Goal: Task Accomplishment & Management: Manage account settings

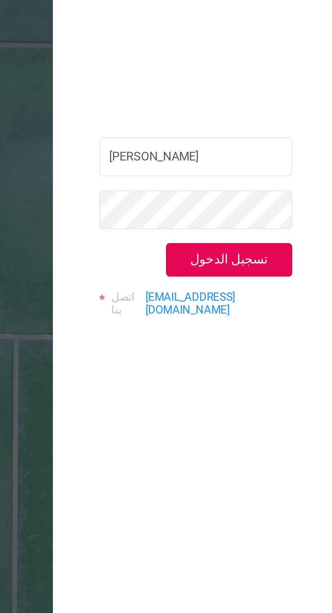
type input "[PERSON_NAME]"
click at [277, 109] on button "تسجيل الدخول" at bounding box center [283, 115] width 56 height 15
click at [278, 110] on button "تسجيل الدخول" at bounding box center [283, 115] width 56 height 15
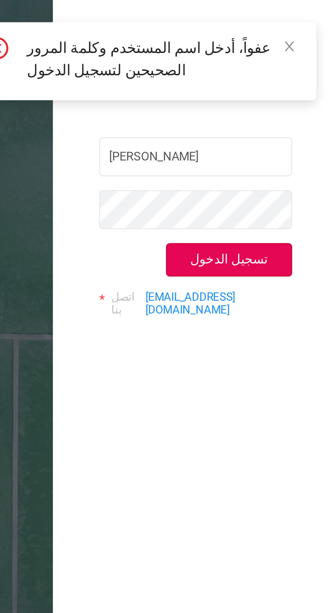
click at [273, 131] on font "[EMAIL_ADDRESS][DOMAIN_NAME]" at bounding box center [266, 135] width 40 height 12
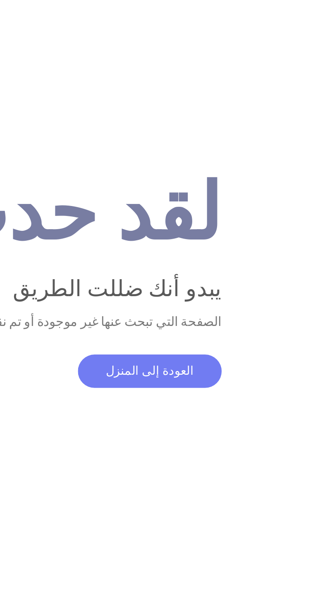
click at [231, 168] on font "العودة إلى المنزل" at bounding box center [247, 165] width 39 height 6
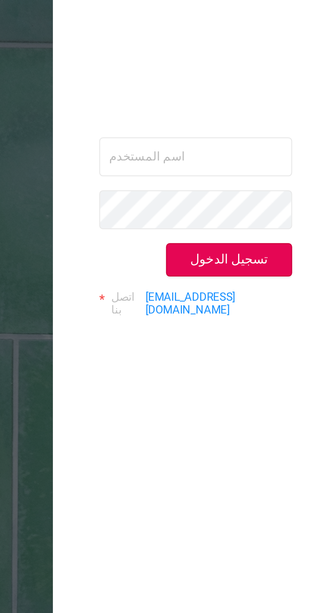
click at [263, 130] on font "[EMAIL_ADDRESS][DOMAIN_NAME]" at bounding box center [266, 135] width 40 height 12
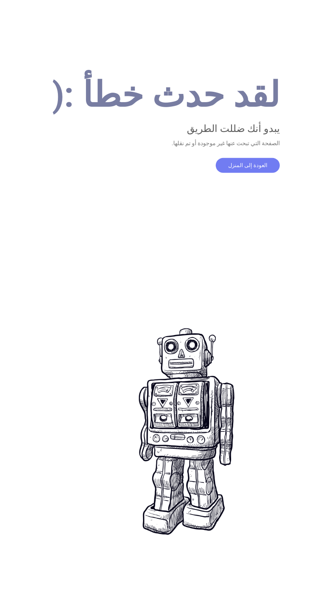
click at [270, 207] on div "لقد حدث خطأ :( يبدو أنك ضللت الطريق الصفحة التي تبحث عنها غير موجودة أو تم نقله…" at bounding box center [166, 306] width 332 height 613
click at [247, 168] on font "العودة إلى المنزل" at bounding box center [247, 165] width 39 height 6
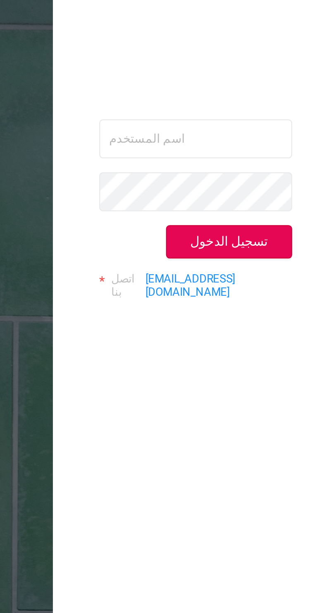
click at [284, 111] on button "تسجيل الدخول" at bounding box center [283, 115] width 56 height 15
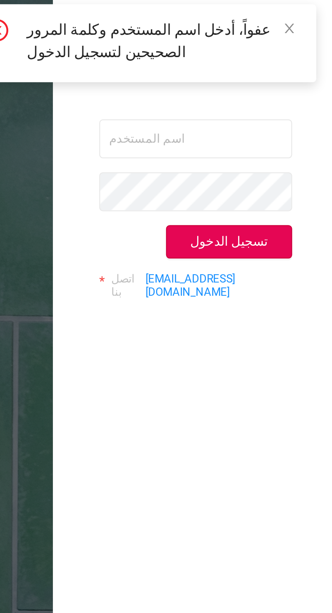
click at [276, 116] on button "تسجيل الدخول" at bounding box center [283, 115] width 56 height 15
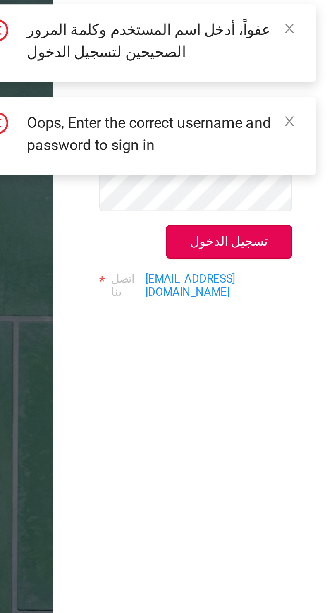
click at [280, 113] on button "تسجيل الدخول" at bounding box center [283, 115] width 56 height 15
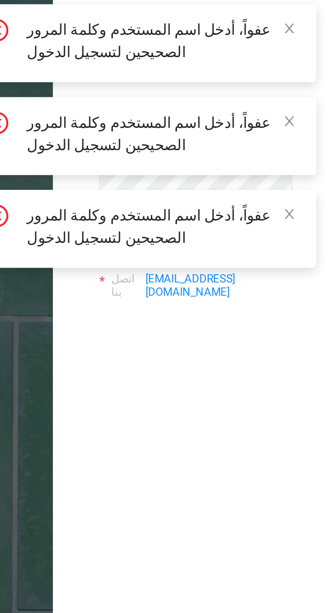
click at [310, 99] on link at bounding box center [310, 103] width 6 height 9
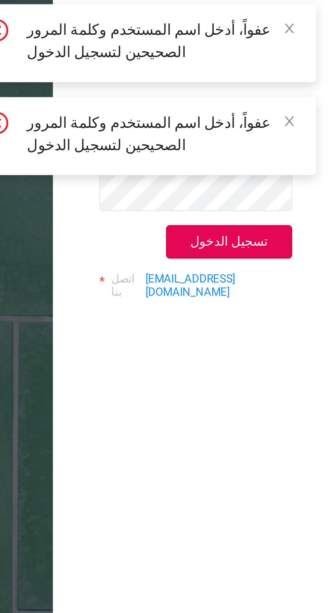
click at [311, 60] on icon "الرمز: إغلاق" at bounding box center [310, 62] width 4 height 4
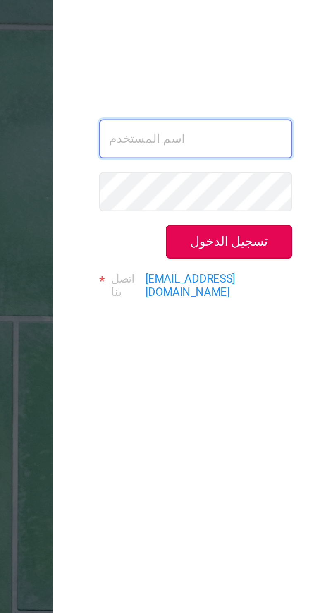
click at [243, 76] on input "text" at bounding box center [268, 69] width 86 height 17
type input "[EMAIL_ADDRESS][DOMAIN_NAME]"
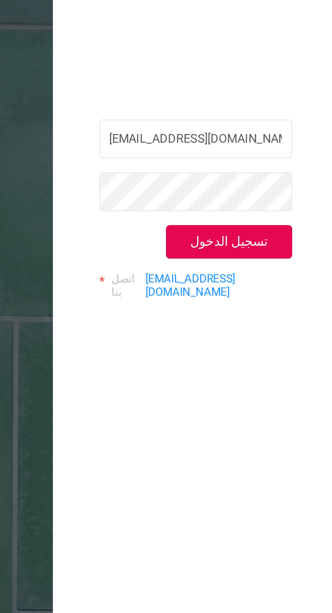
click at [278, 121] on button "تسجيل الدخول" at bounding box center [283, 115] width 56 height 15
click at [280, 116] on button "تسجيل الدخول" at bounding box center [283, 115] width 56 height 15
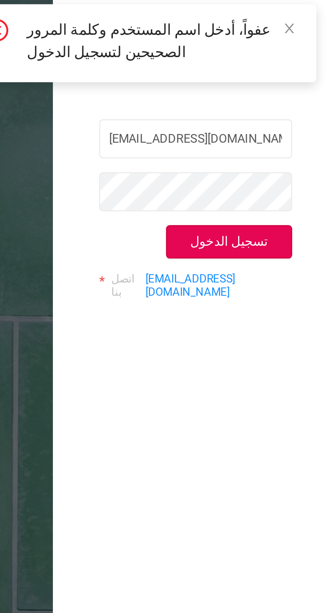
click at [277, 115] on button "تسجيل الدخول" at bounding box center [283, 115] width 56 height 15
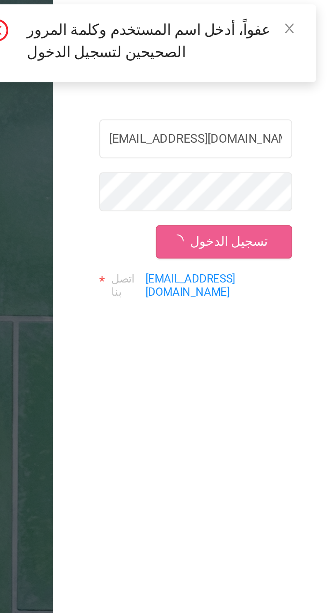
click at [238, 51] on div "عفواً، أدخل اسم المستخدم وكلمة المرور الصحيحين لتسجيل الدخول" at bounding box center [242, 30] width 159 height 41
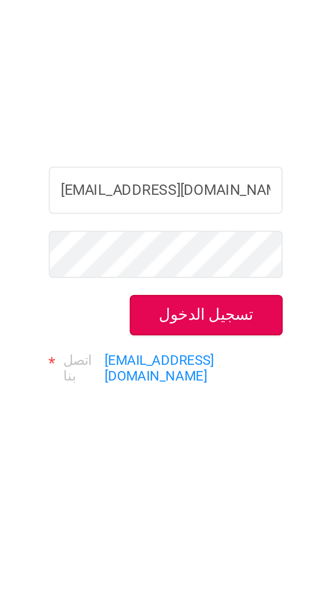
click at [298, 109] on button "تسجيل الدخول" at bounding box center [283, 115] width 56 height 15
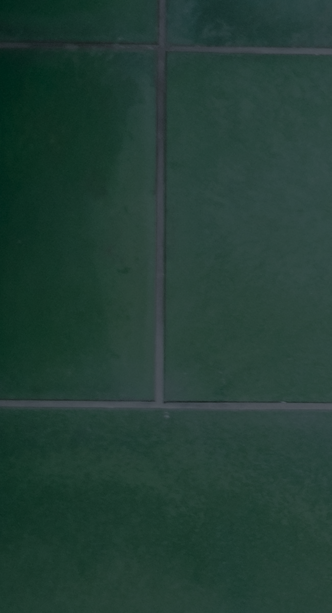
click at [38, 173] on div "[EMAIL_ADDRESS][DOMAIN_NAME] تسجيل الدخول اتصل بنا [EMAIL_ADDRESS][DOMAIN_NAME]" at bounding box center [166, 306] width 332 height 613
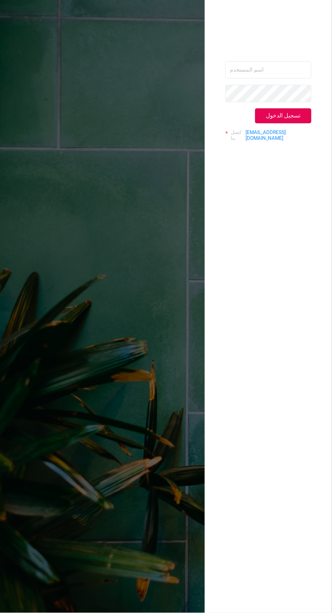
click at [283, 132] on font "[EMAIL_ADDRESS][DOMAIN_NAME]" at bounding box center [266, 135] width 40 height 12
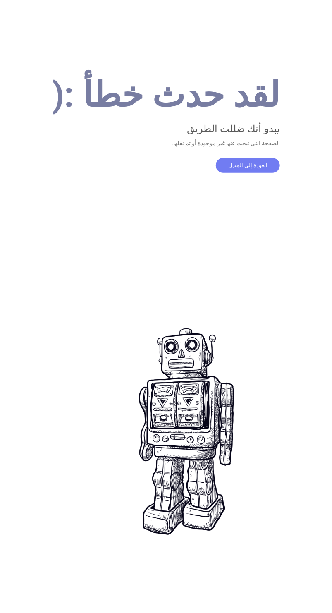
click at [238, 168] on font "العودة إلى المنزل" at bounding box center [247, 165] width 39 height 6
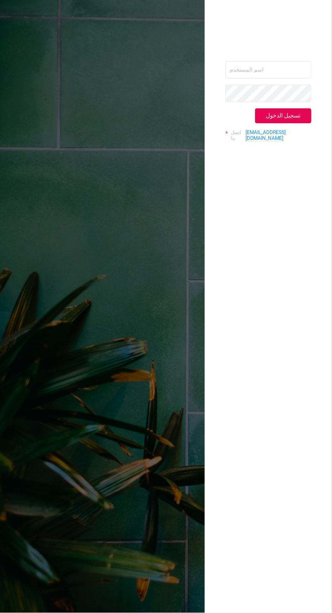
click at [273, 131] on font "[EMAIL_ADDRESS][DOMAIN_NAME]" at bounding box center [266, 135] width 40 height 12
